Goal: Task Accomplishment & Management: Use online tool/utility

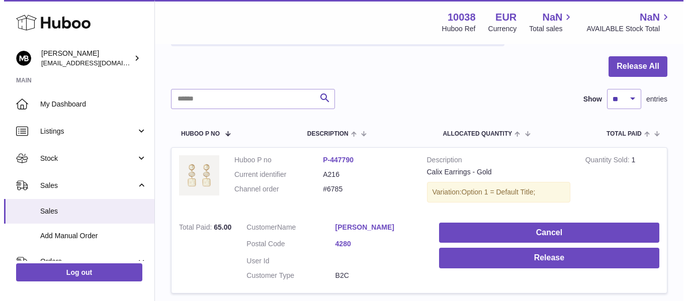
scroll to position [174, 0]
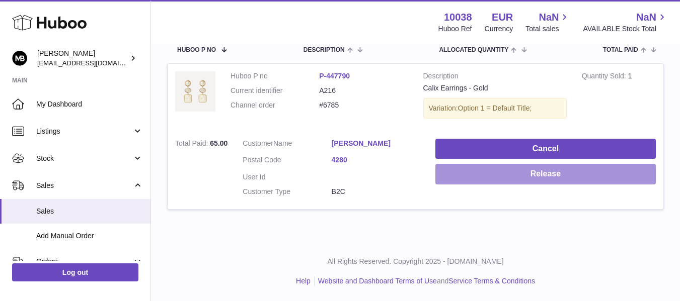
click at [447, 172] on button "Release" at bounding box center [545, 174] width 220 height 21
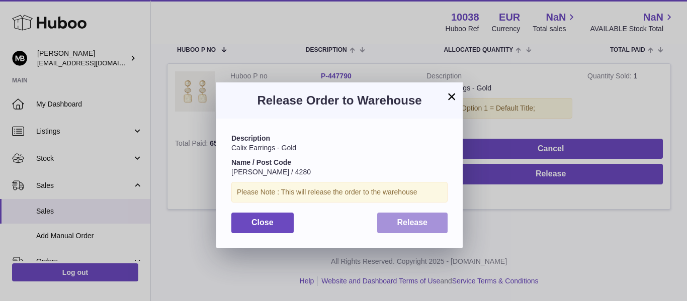
click at [394, 224] on button "Release" at bounding box center [412, 223] width 71 height 21
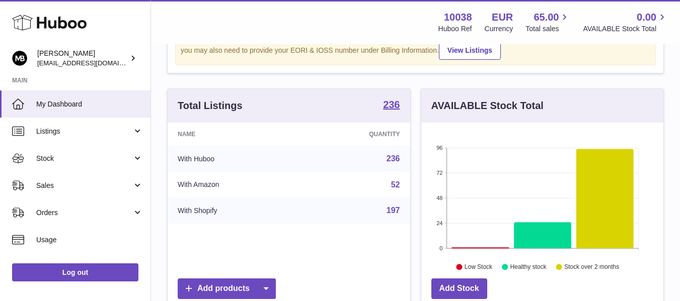
scroll to position [84, 0]
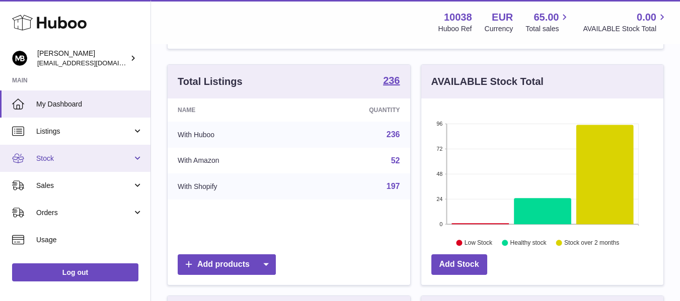
click at [62, 162] on span "Stock" at bounding box center [84, 159] width 96 height 10
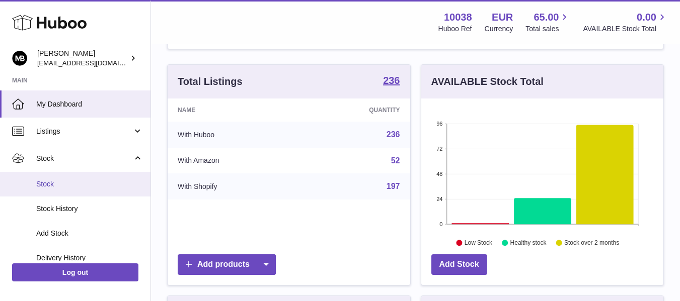
click at [58, 182] on span "Stock" at bounding box center [89, 185] width 107 height 10
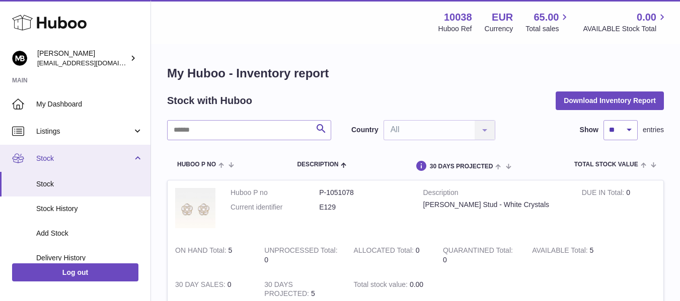
scroll to position [84, 0]
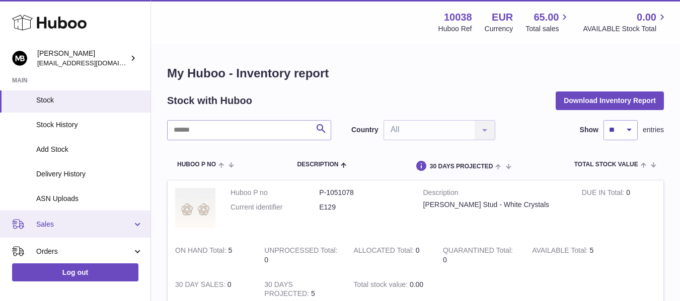
click at [78, 222] on span "Sales" at bounding box center [84, 225] width 96 height 10
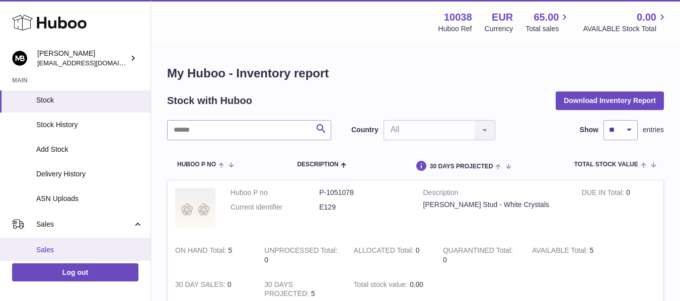
click at [45, 253] on span "Sales" at bounding box center [89, 251] width 107 height 10
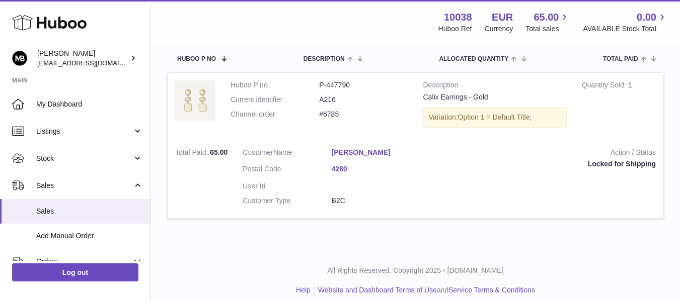
scroll to position [168, 0]
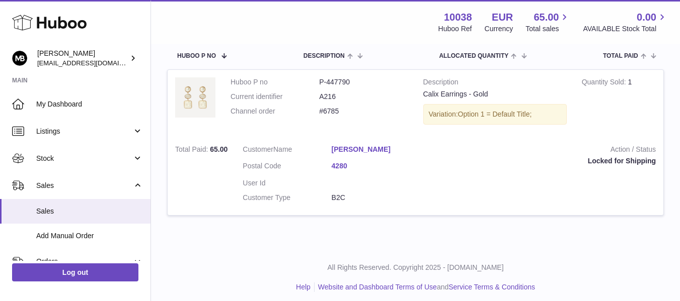
click at [383, 23] on div "Menu Huboo 10038 Huboo Ref EUR Currency 65.00 Total sales 0.00 AVAILABLE Stock …" at bounding box center [415, 22] width 505 height 23
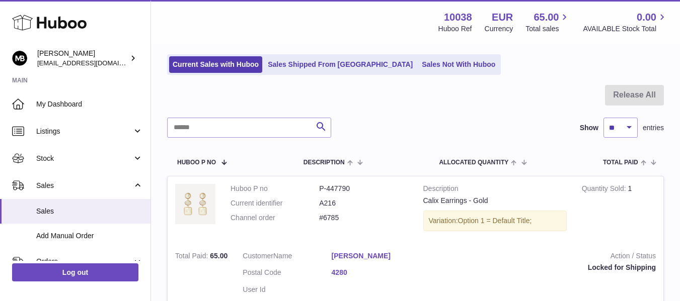
scroll to position [174, 0]
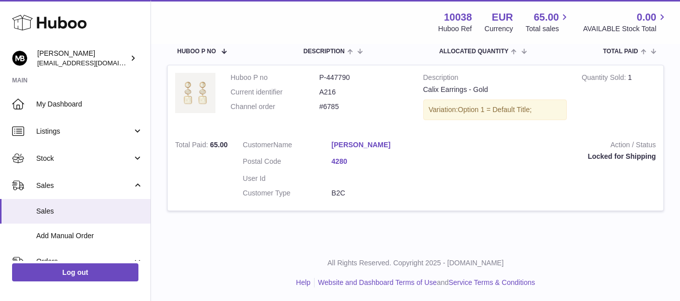
scroll to position [174, 0]
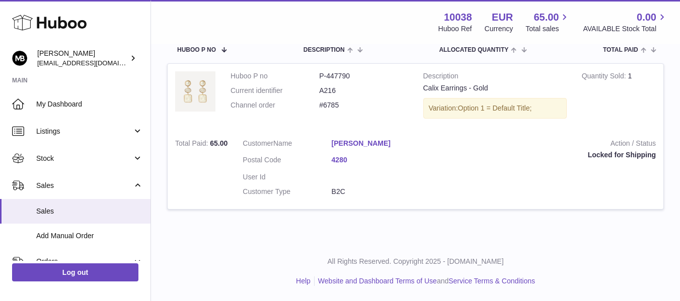
click at [370, 180] on dd at bounding box center [376, 178] width 89 height 10
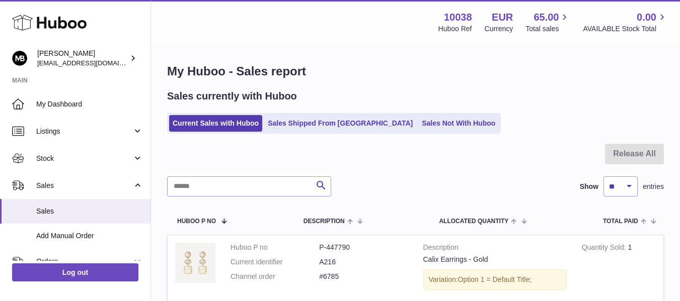
scroll to position [0, 0]
